Goal: Communication & Community: Answer question/provide support

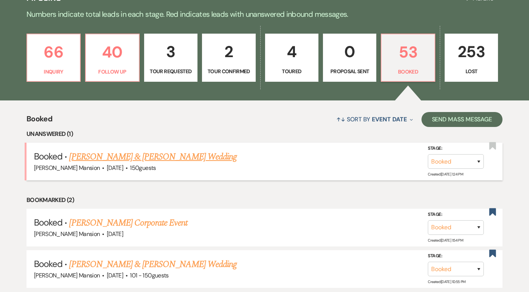
click at [124, 156] on link "[PERSON_NAME] & [PERSON_NAME] Wedding" at bounding box center [152, 156] width 167 height 13
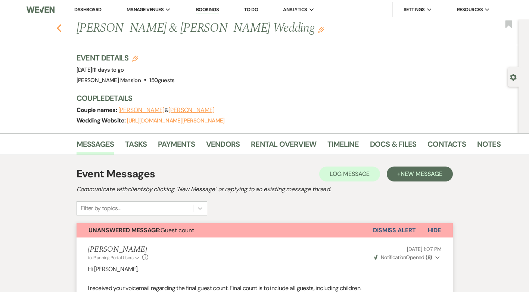
click at [61, 29] on use "button" at bounding box center [58, 28] width 5 height 8
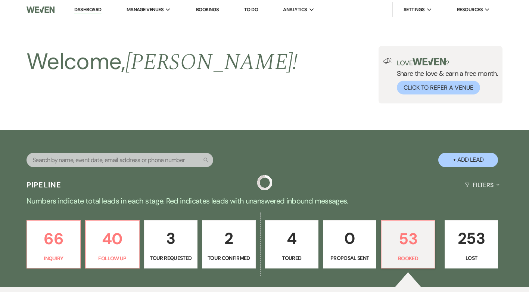
scroll to position [187, 0]
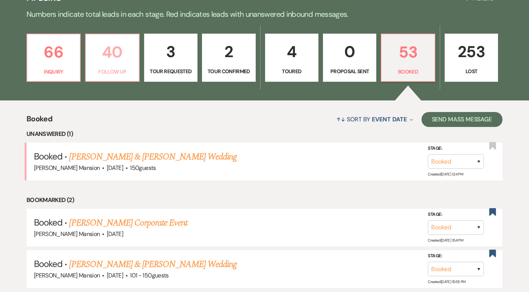
click at [126, 62] on p "40" at bounding box center [112, 52] width 44 height 25
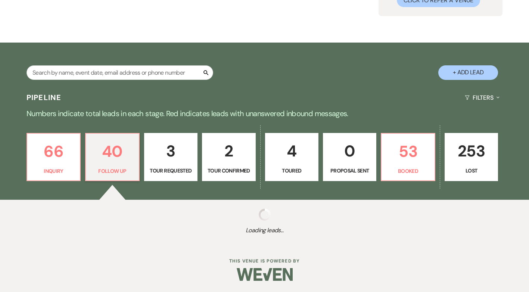
select select "9"
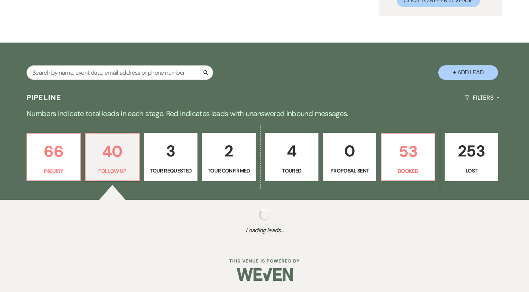
select select "9"
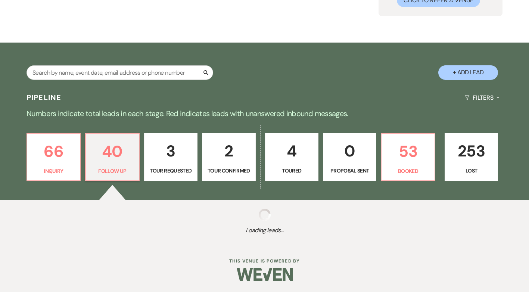
select select "9"
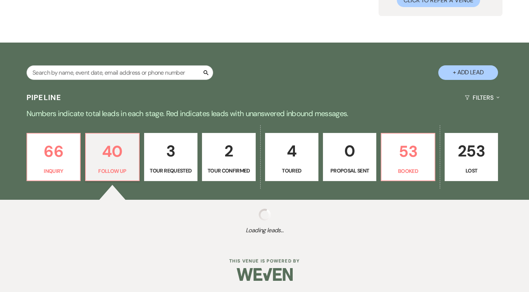
select select "9"
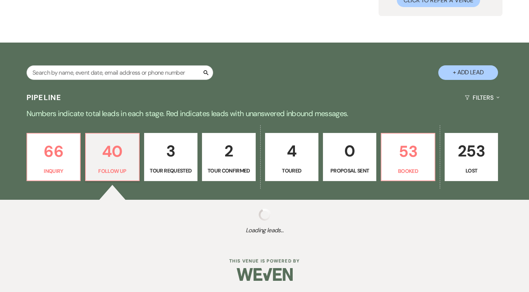
select select "9"
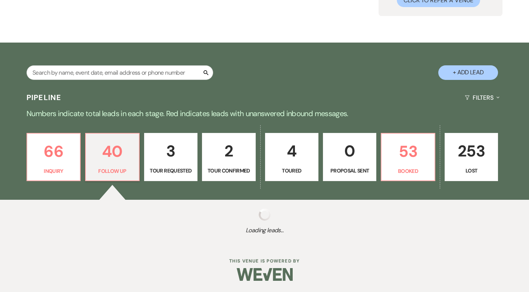
select select "9"
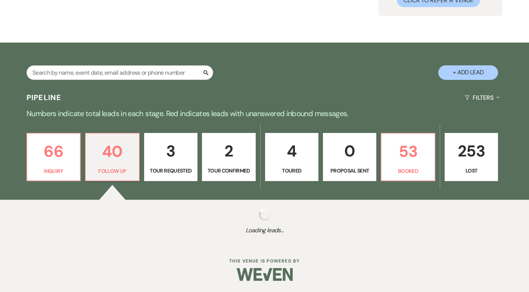
select select "9"
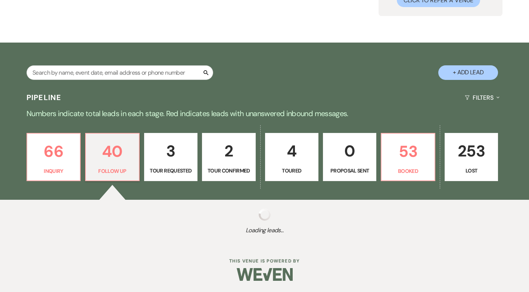
select select "9"
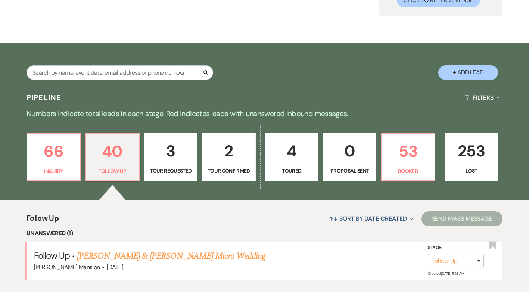
scroll to position [187, 0]
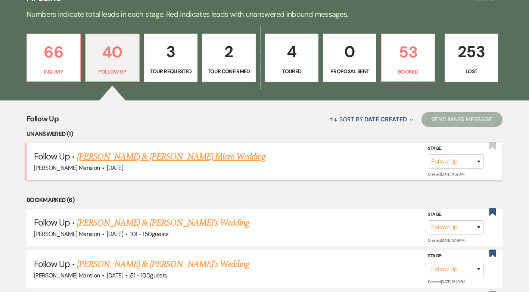
click at [186, 157] on link "[PERSON_NAME] & [PERSON_NAME] Micro Wedding" at bounding box center [171, 156] width 189 height 13
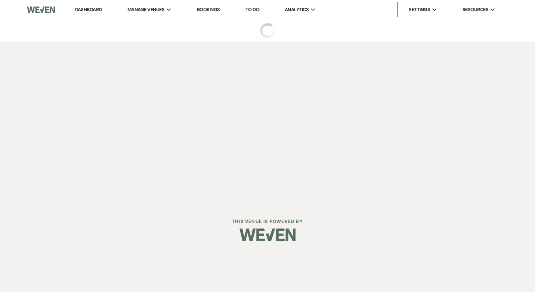
select select "9"
select select "5"
select select "16"
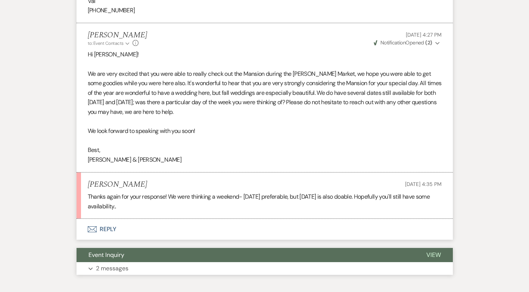
scroll to position [602, 0]
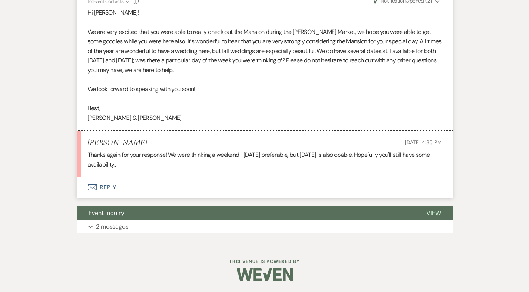
click at [109, 186] on button "Envelope Reply" at bounding box center [265, 187] width 376 height 21
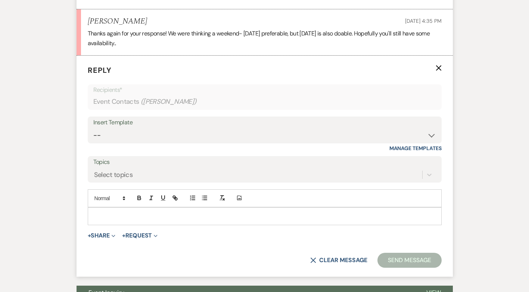
scroll to position [710, 0]
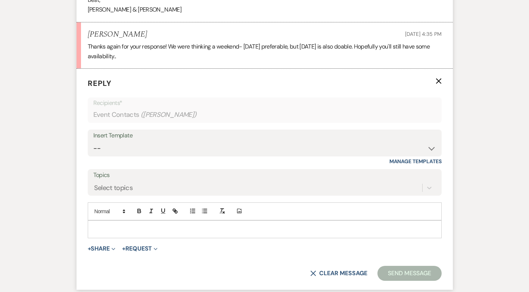
click at [118, 224] on div at bounding box center [264, 229] width 353 height 17
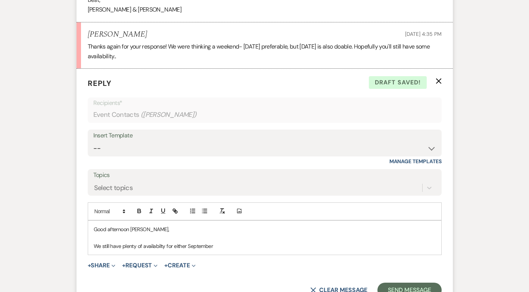
click at [141, 246] on p "We still have plenty of availabilty for either September" at bounding box center [265, 246] width 342 height 8
click at [207, 245] on p "We still have some availabilty for either September" at bounding box center [265, 246] width 342 height 8
click at [164, 246] on p "We still have some availabilty for either September or [DATE]." at bounding box center [265, 246] width 342 height 8
click at [281, 244] on p "We still have some availabilty on a [DATE] for either September or [DATE]." at bounding box center [265, 246] width 342 height 8
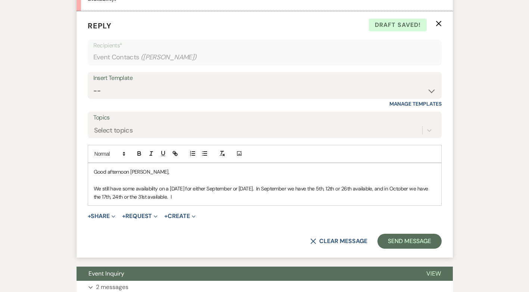
scroll to position [785, 0]
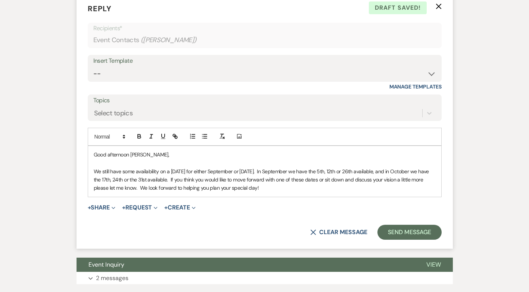
click at [274, 189] on p "We still have some availability on a [DATE] for either September or [DATE]. In …" at bounding box center [265, 179] width 342 height 25
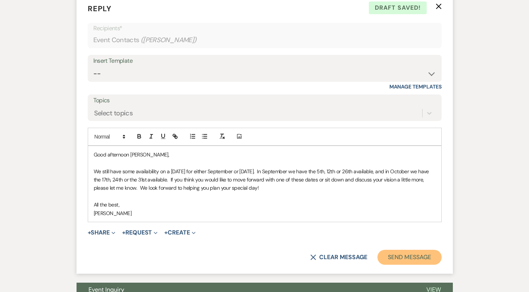
click at [410, 258] on button "Send Message" at bounding box center [410, 257] width 64 height 15
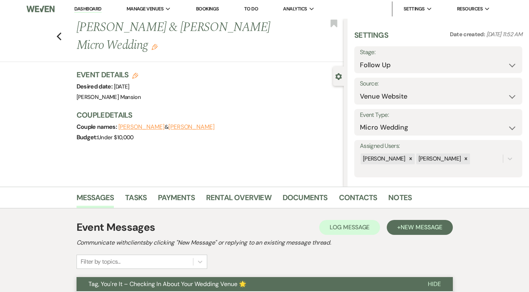
scroll to position [0, 0]
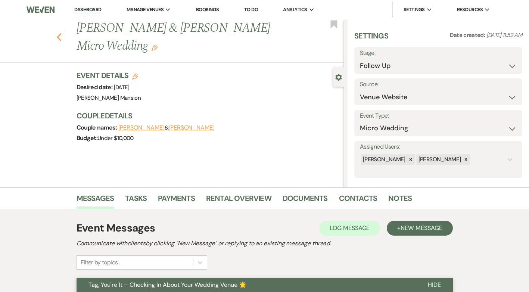
click at [61, 38] on use "button" at bounding box center [58, 37] width 5 height 8
select select "9"
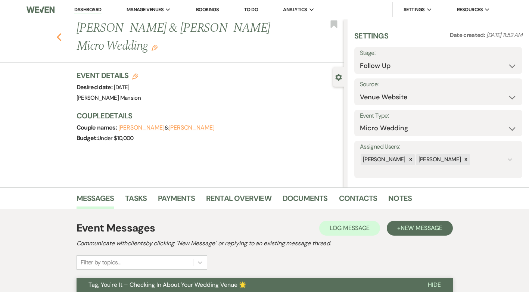
select select "9"
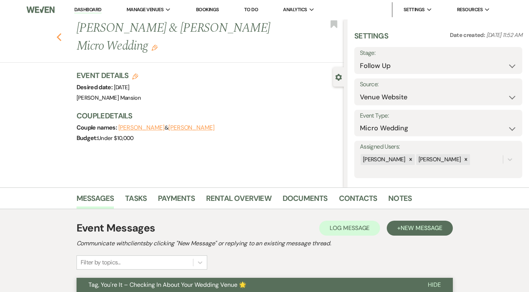
select select "9"
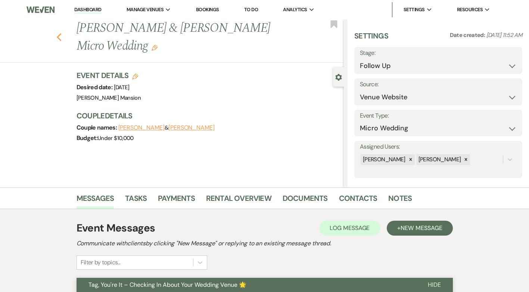
select select "9"
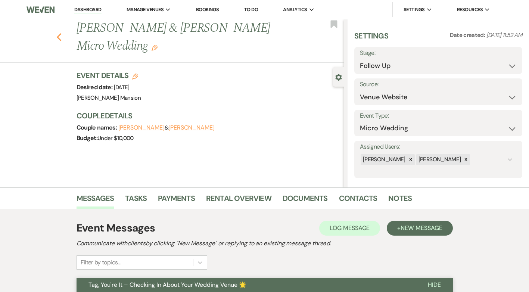
select select "9"
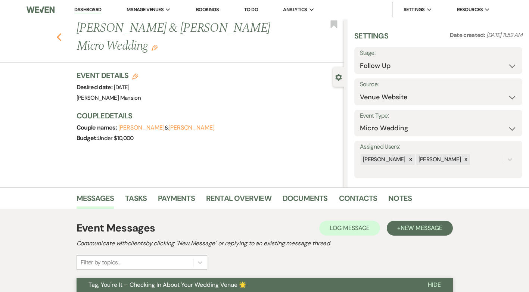
select select "9"
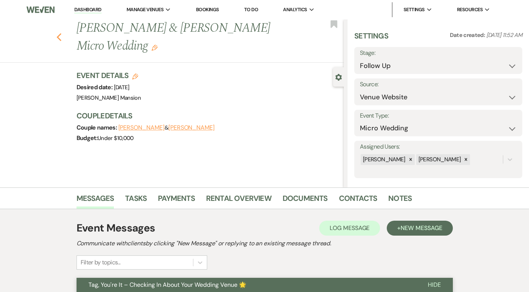
select select "9"
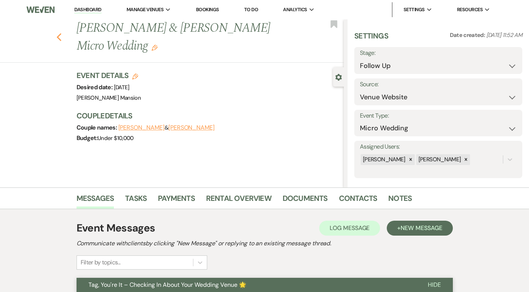
select select "9"
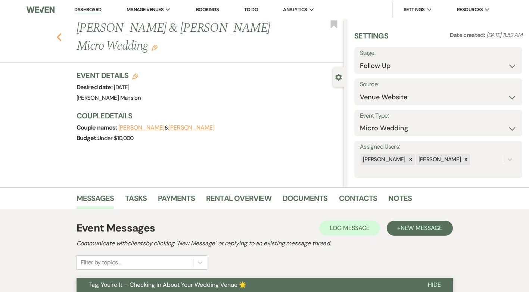
select select "9"
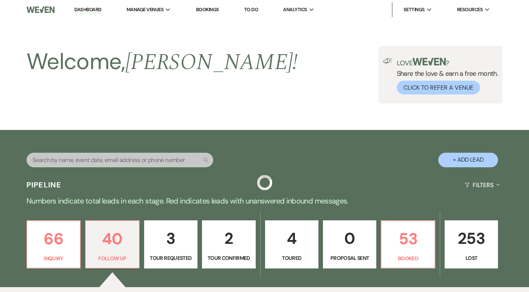
scroll to position [187, 0]
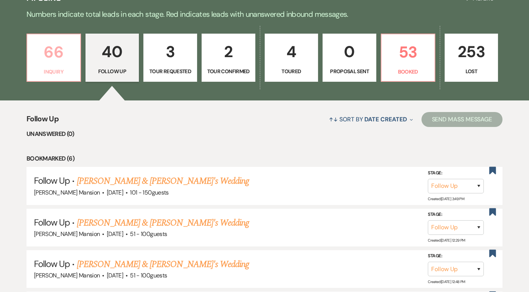
click at [44, 68] on p "Inquiry" at bounding box center [54, 72] width 44 height 8
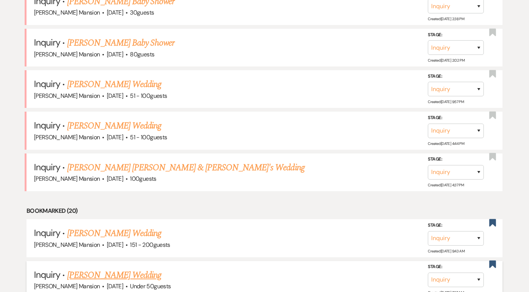
scroll to position [373, 0]
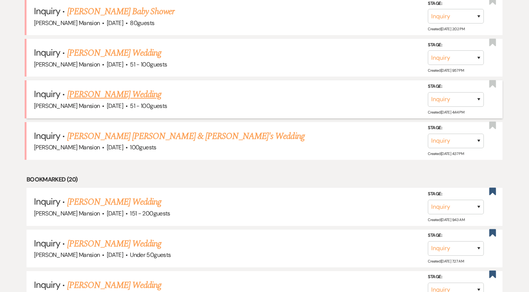
click at [111, 94] on link "[PERSON_NAME] Wedding" at bounding box center [114, 94] width 94 height 13
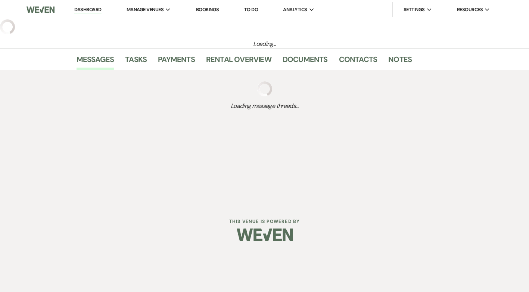
select select "2"
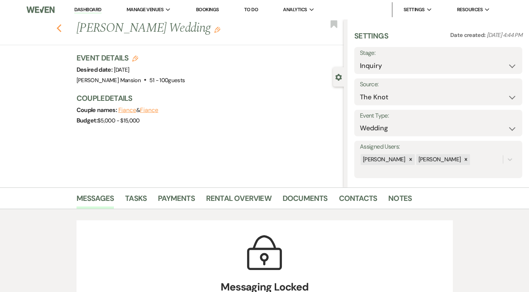
click at [62, 30] on icon "Previous" at bounding box center [59, 28] width 6 height 9
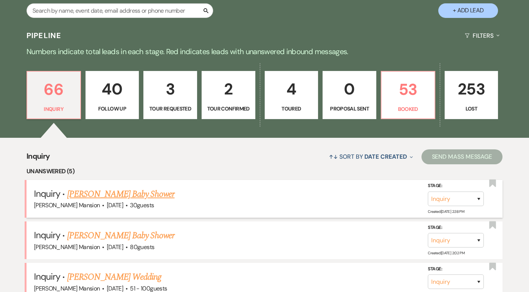
scroll to position [373, 0]
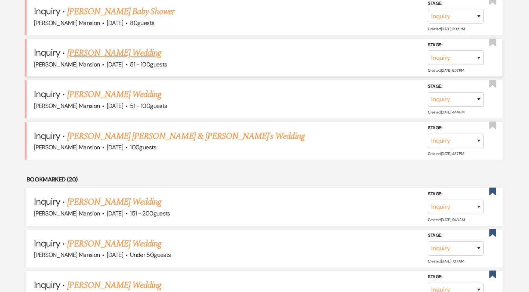
click at [122, 51] on link "[PERSON_NAME] Wedding" at bounding box center [114, 52] width 94 height 13
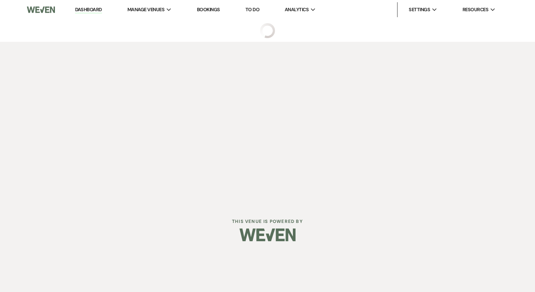
select select "2"
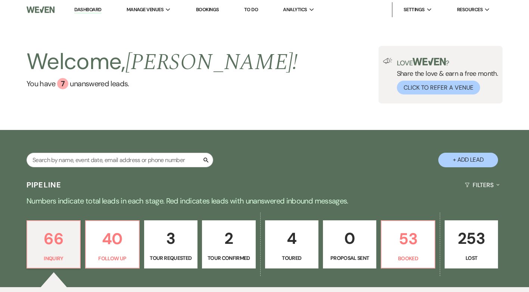
click at [243, 249] on p "2" at bounding box center [229, 238] width 44 height 25
select select "4"
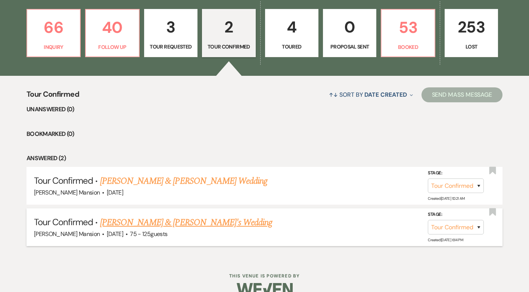
scroll to position [226, 0]
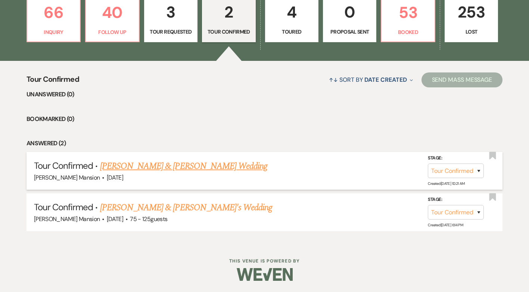
click at [179, 166] on link "Madison Starkey & John English's Wedding" at bounding box center [183, 165] width 167 height 13
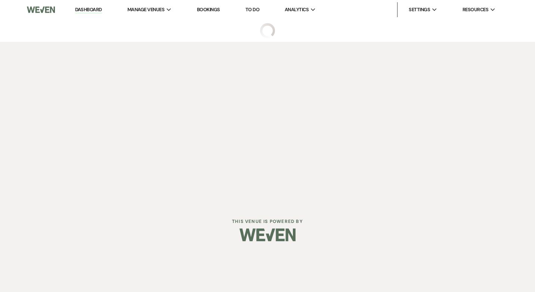
select select "4"
select select "5"
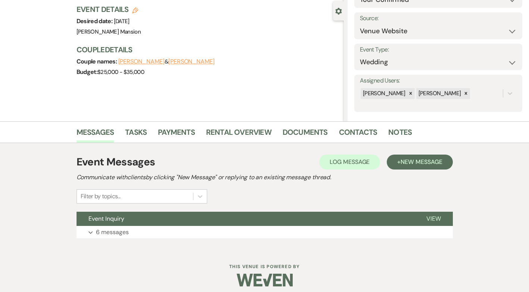
scroll to position [72, 0]
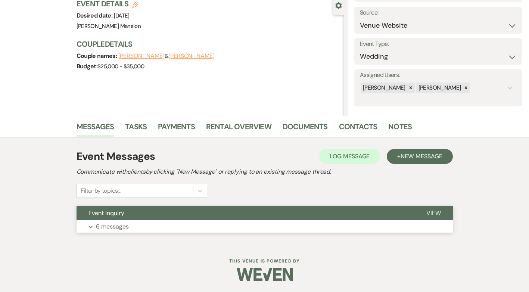
click at [104, 226] on p "6 messages" at bounding box center [112, 227] width 33 height 10
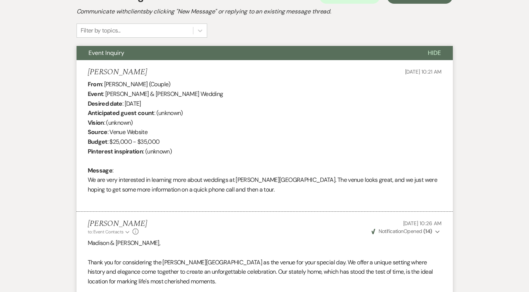
scroll to position [0, 0]
